Goal: Check status: Check status

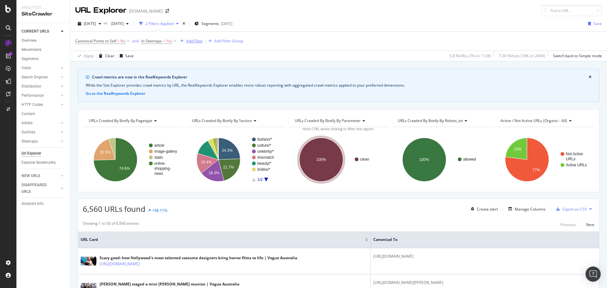
click at [190, 39] on div "Add Filter" at bounding box center [194, 40] width 17 height 5
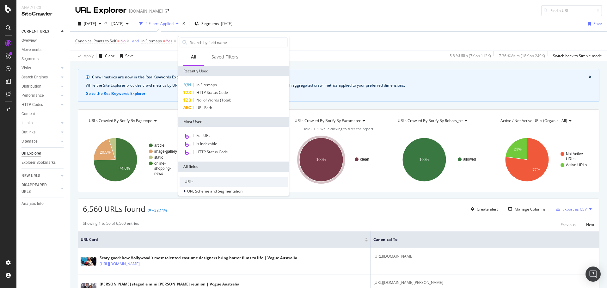
click at [368, 222] on div "Showing 1 to 50 of 6,560 entries Previous Next" at bounding box center [338, 225] width 521 height 8
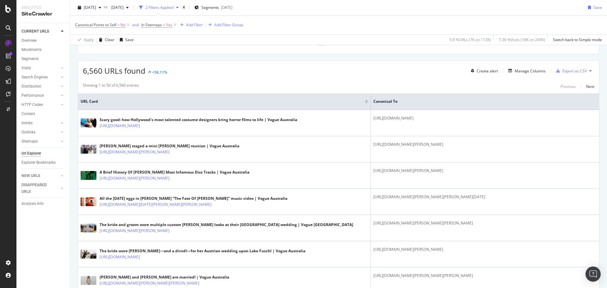
scroll to position [54, 0]
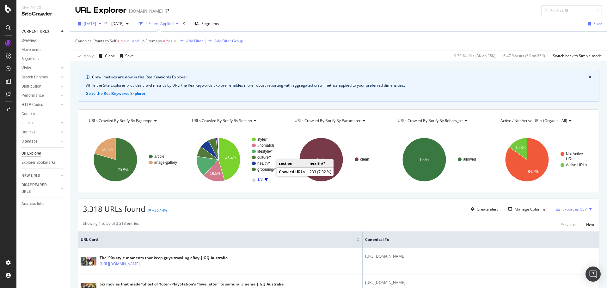
click at [96, 23] on span "2025 Oct. 3rd" at bounding box center [90, 23] width 12 height 5
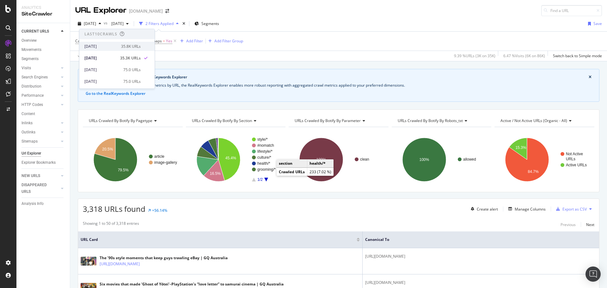
click at [95, 49] on div "2025 Oct. 8th" at bounding box center [100, 47] width 33 height 6
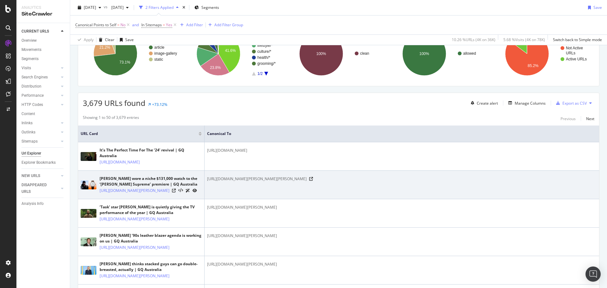
scroll to position [95, 0]
